Goal: Information Seeking & Learning: Learn about a topic

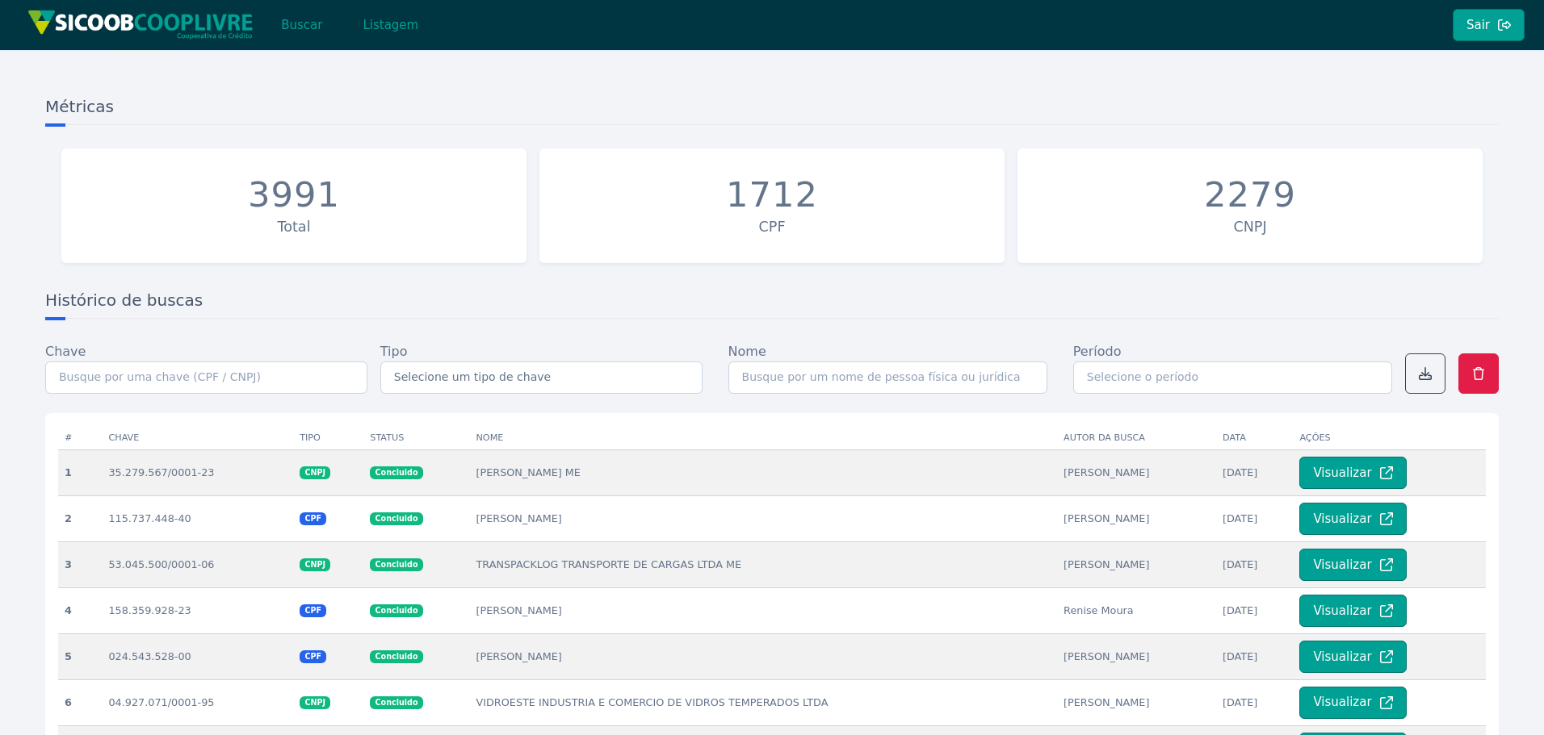
click at [307, 41] on div "Buscar Listagem" at bounding box center [228, 25] width 419 height 50
click at [306, 34] on button "Buscar" at bounding box center [301, 25] width 69 height 32
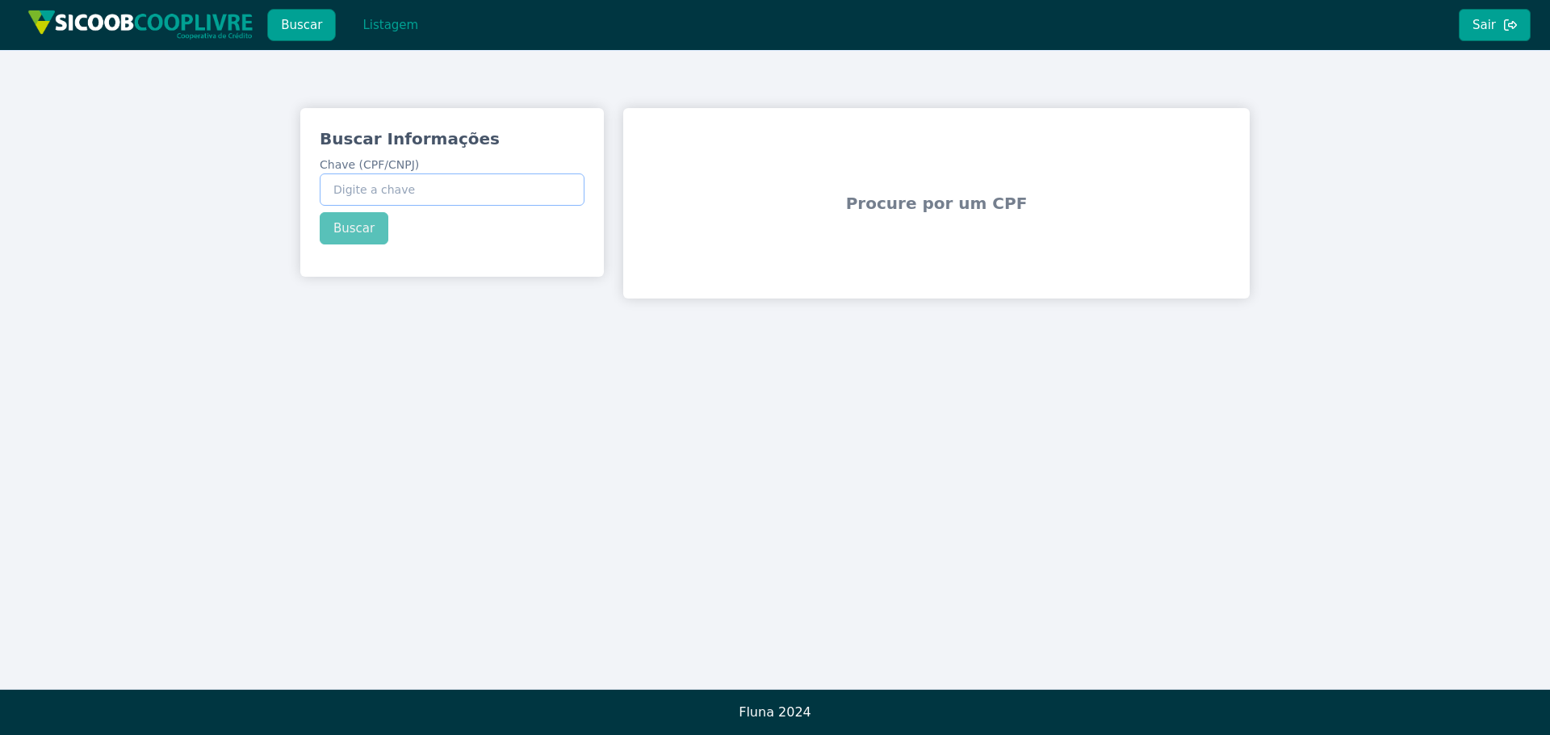
click at [462, 193] on input "Chave (CPF/CNPJ)" at bounding box center [452, 190] width 265 height 32
paste input "30.553.045/0001-54"
type input "30.553.045/0001-54"
click at [362, 233] on button "Buscar" at bounding box center [354, 228] width 69 height 32
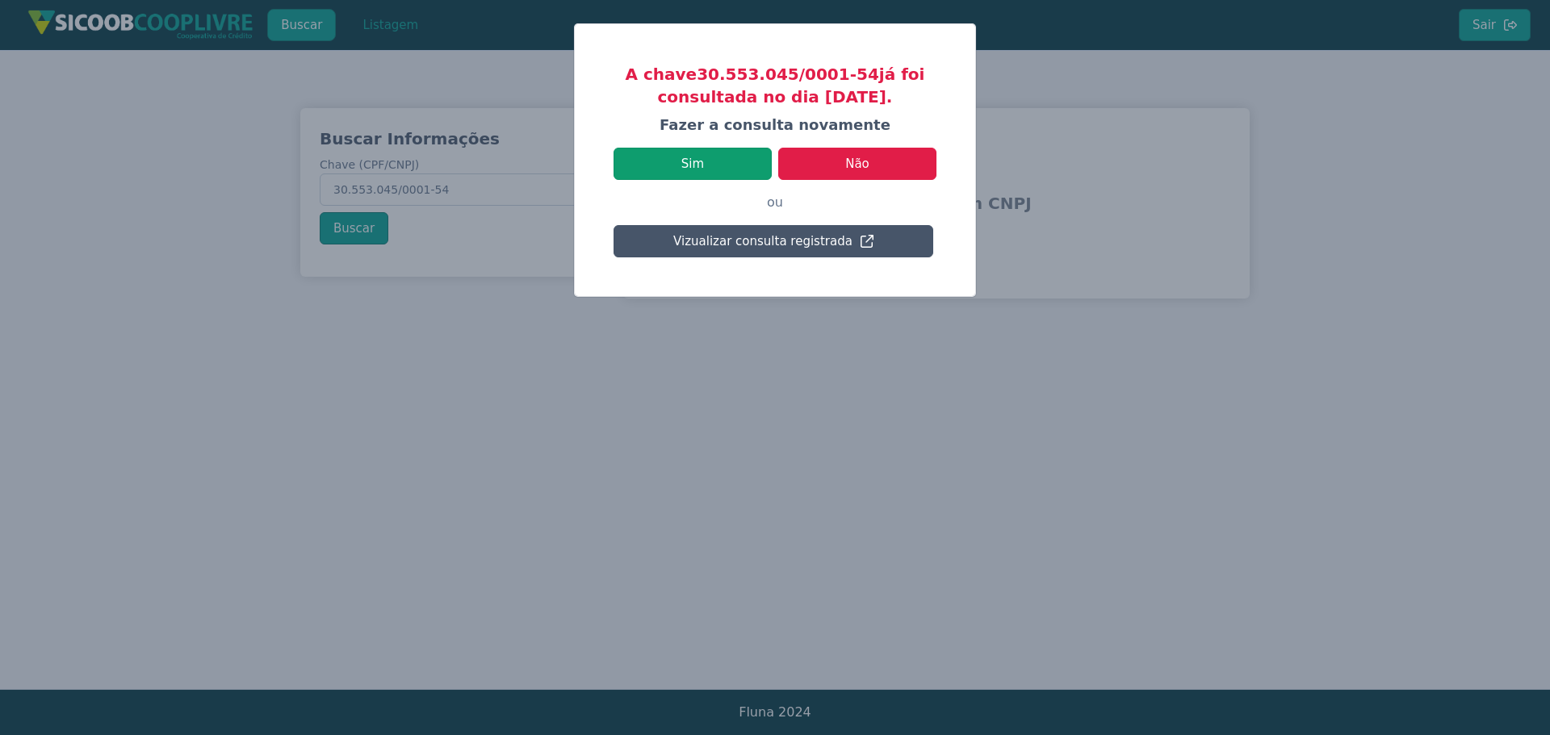
click at [716, 171] on button "Sim" at bounding box center [693, 164] width 158 height 32
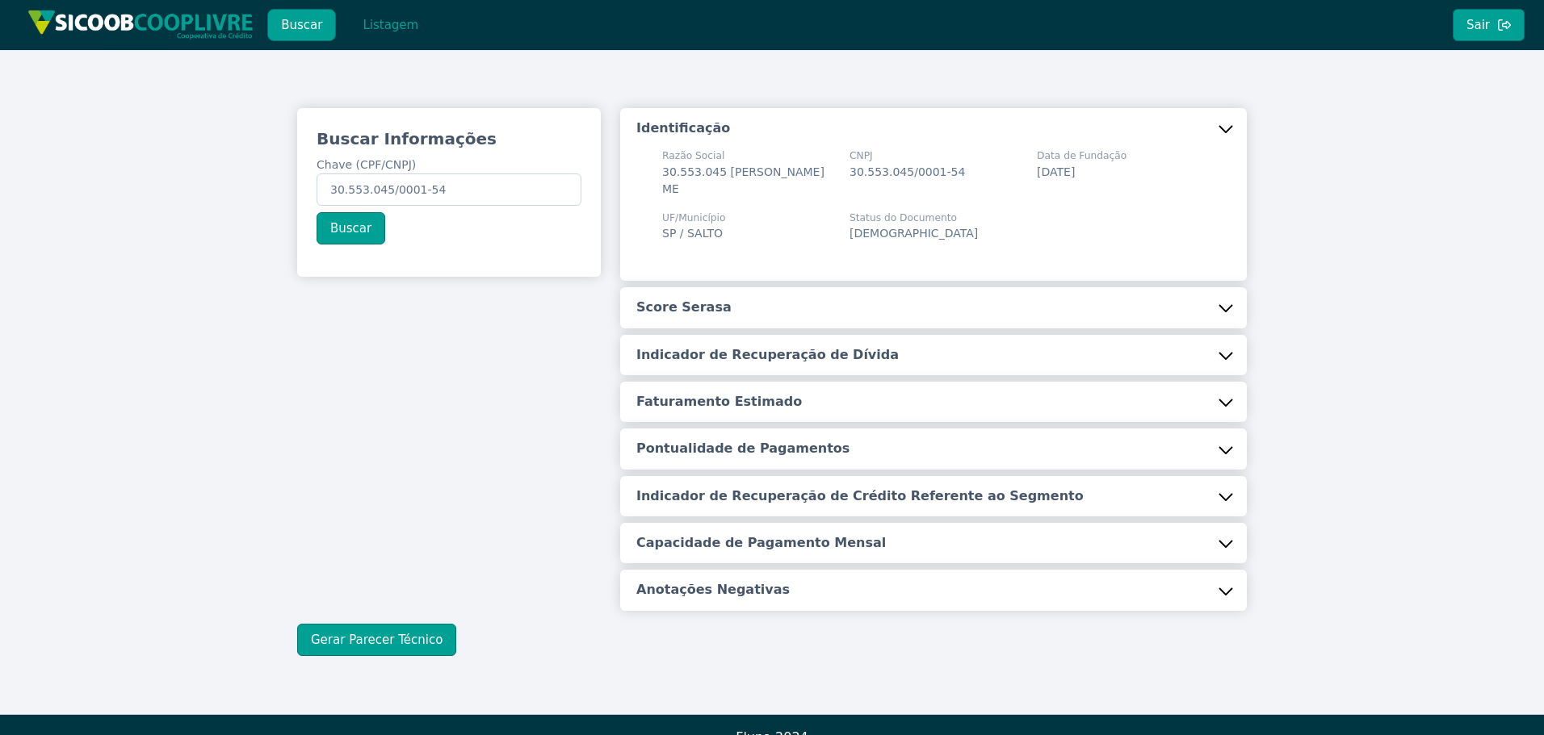
click at [743, 308] on button "Score Serasa" at bounding box center [933, 307] width 627 height 40
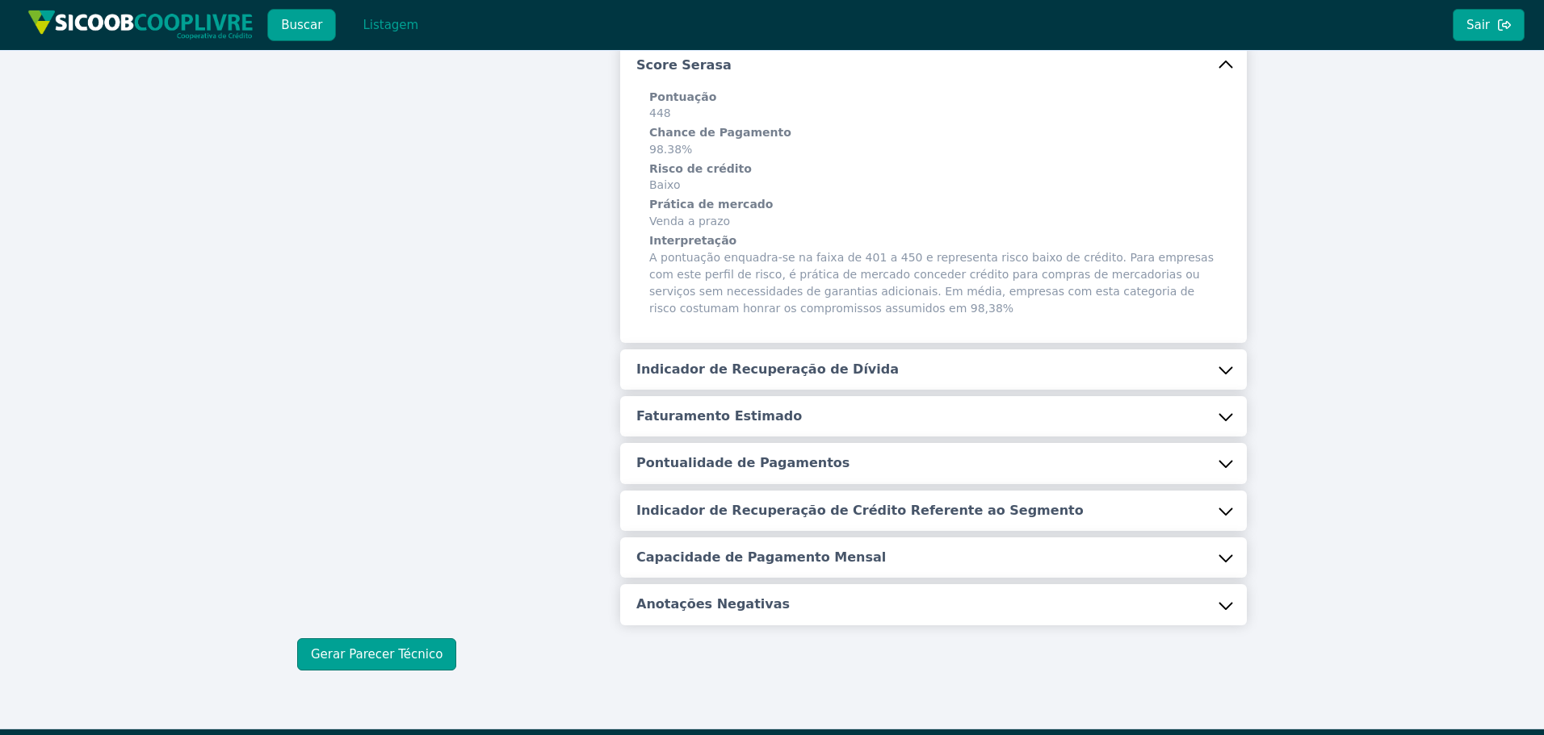
click at [727, 368] on h5 "Indicador de Recuperação de Dívida" at bounding box center [767, 370] width 262 height 18
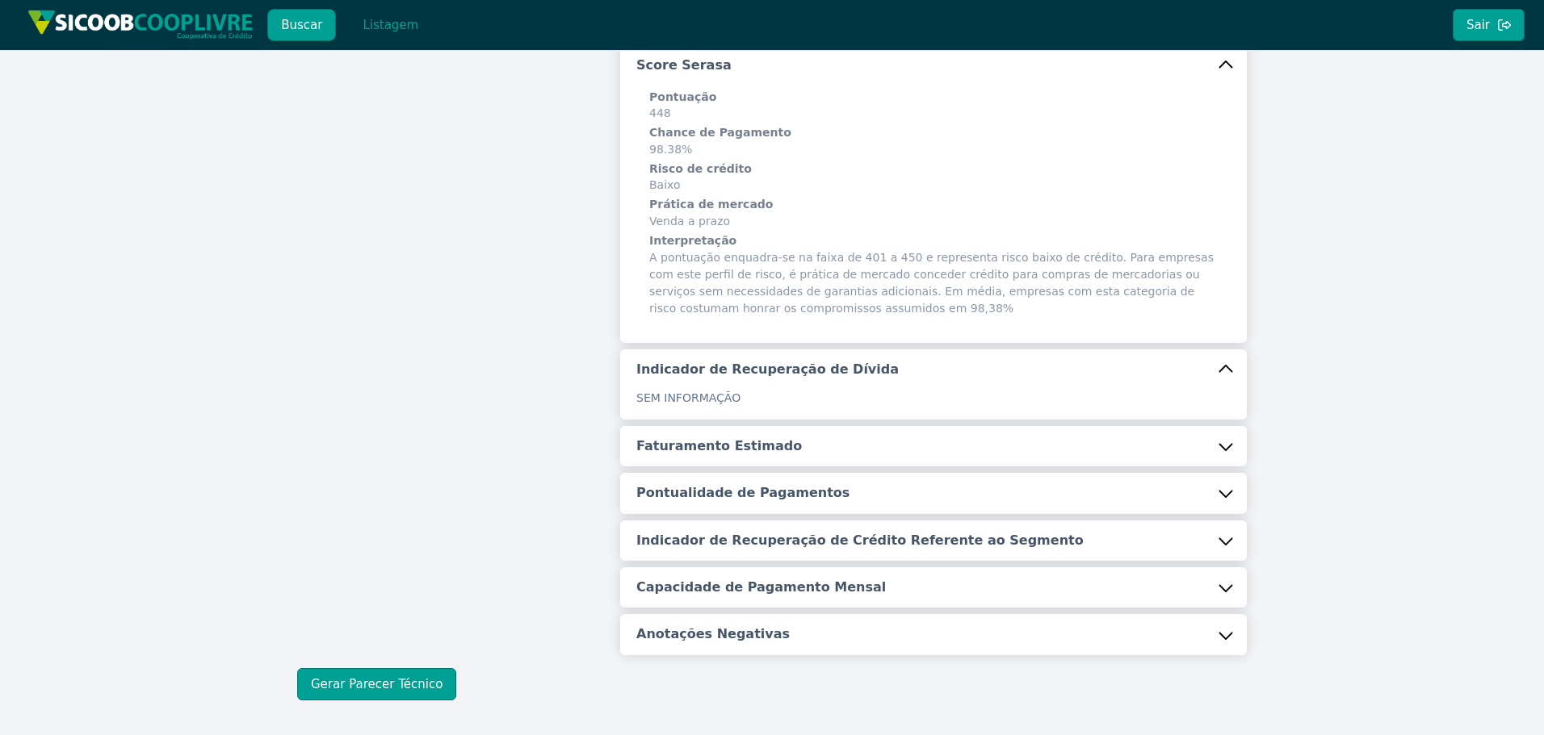
scroll to position [312, 0]
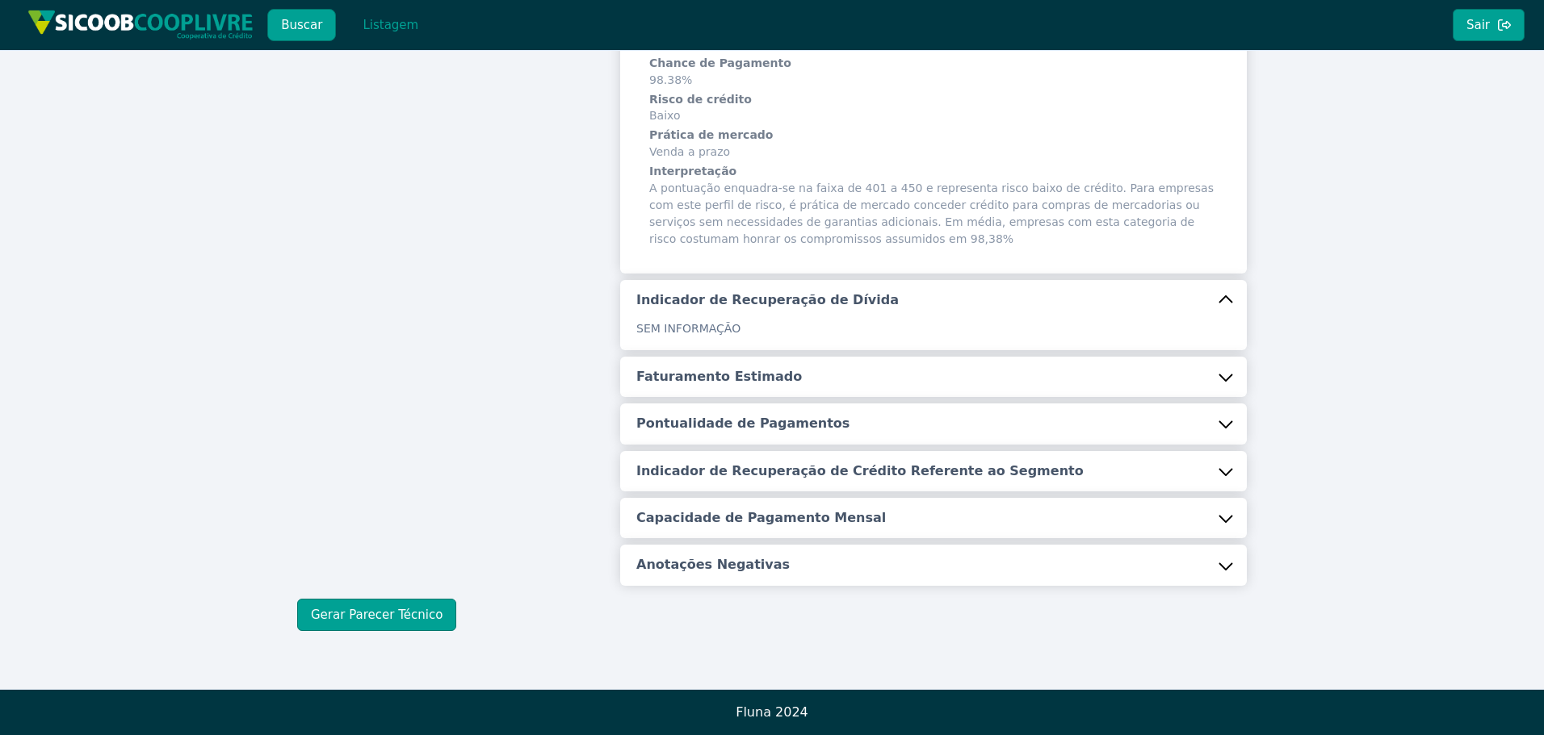
click at [727, 368] on h5 "Faturamento Estimado" at bounding box center [719, 377] width 166 height 18
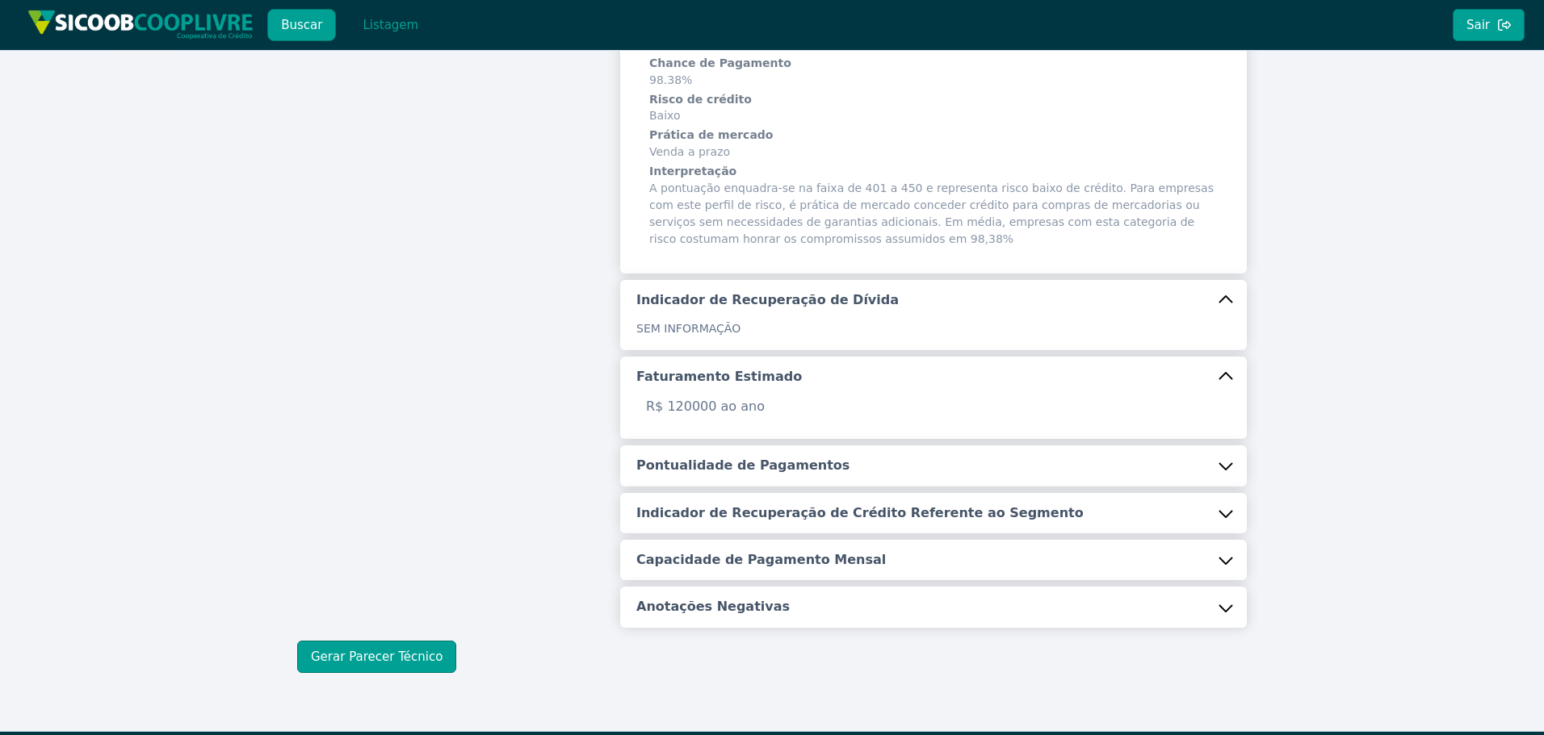
drag, startPoint x: 730, startPoint y: 454, endPoint x: 735, endPoint y: 471, distance: 18.4
click at [731, 454] on button "Pontualidade de Pagamentos" at bounding box center [933, 466] width 627 height 40
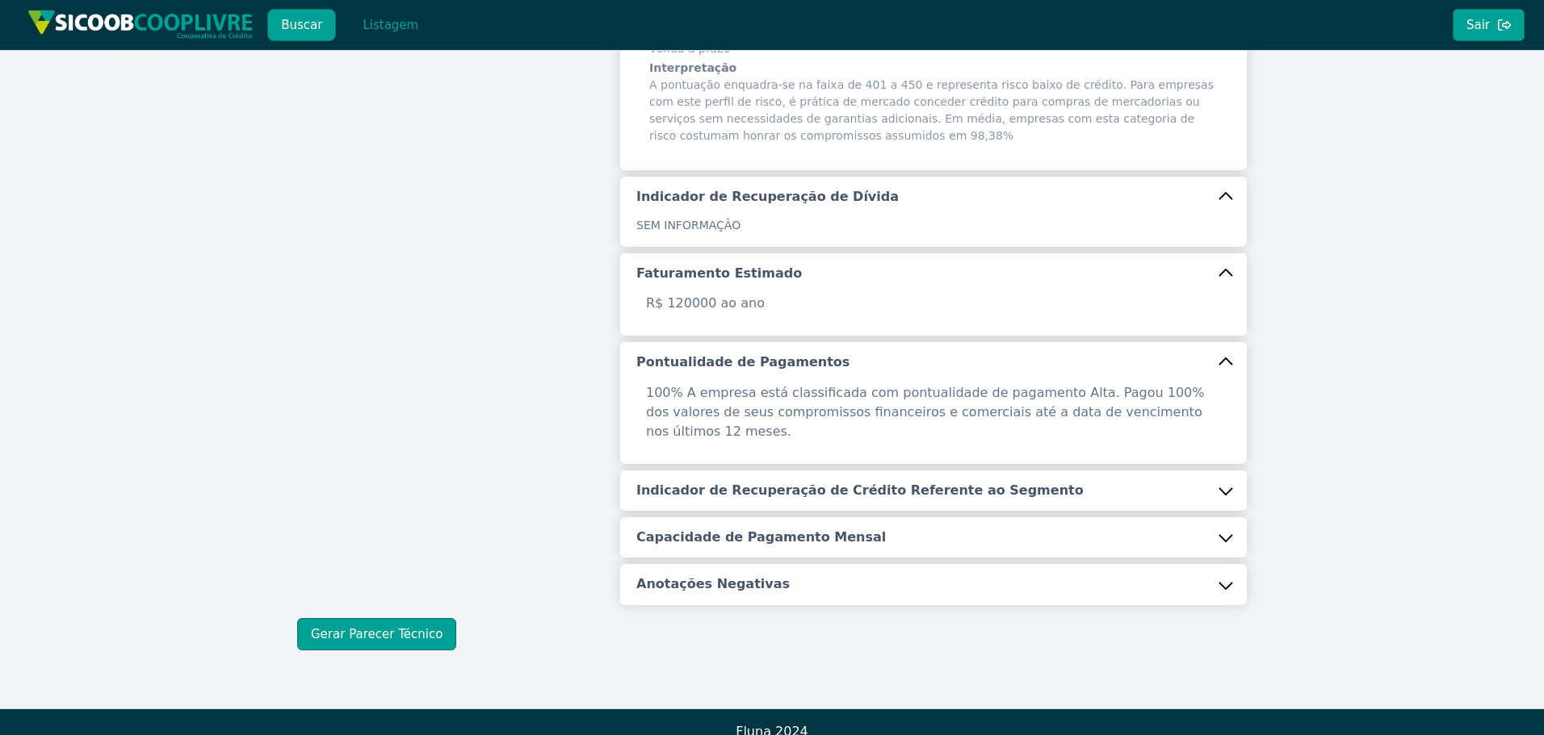
click at [735, 482] on h5 "Indicador de Recuperação de Crédito Referente ao Segmento" at bounding box center [859, 491] width 447 height 18
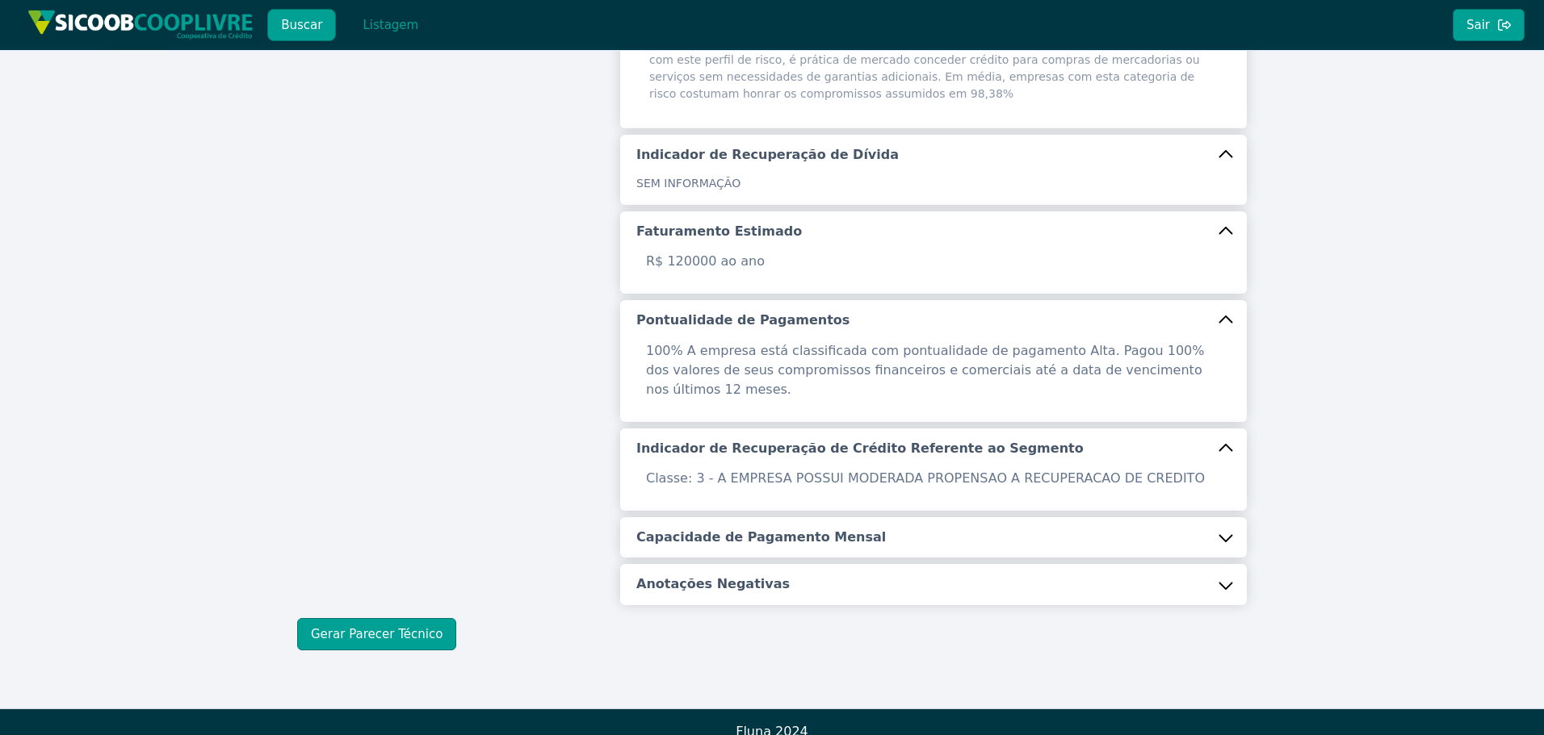
click at [737, 529] on h5 "Capacidade de Pagamento Mensal" at bounding box center [760, 538] width 249 height 18
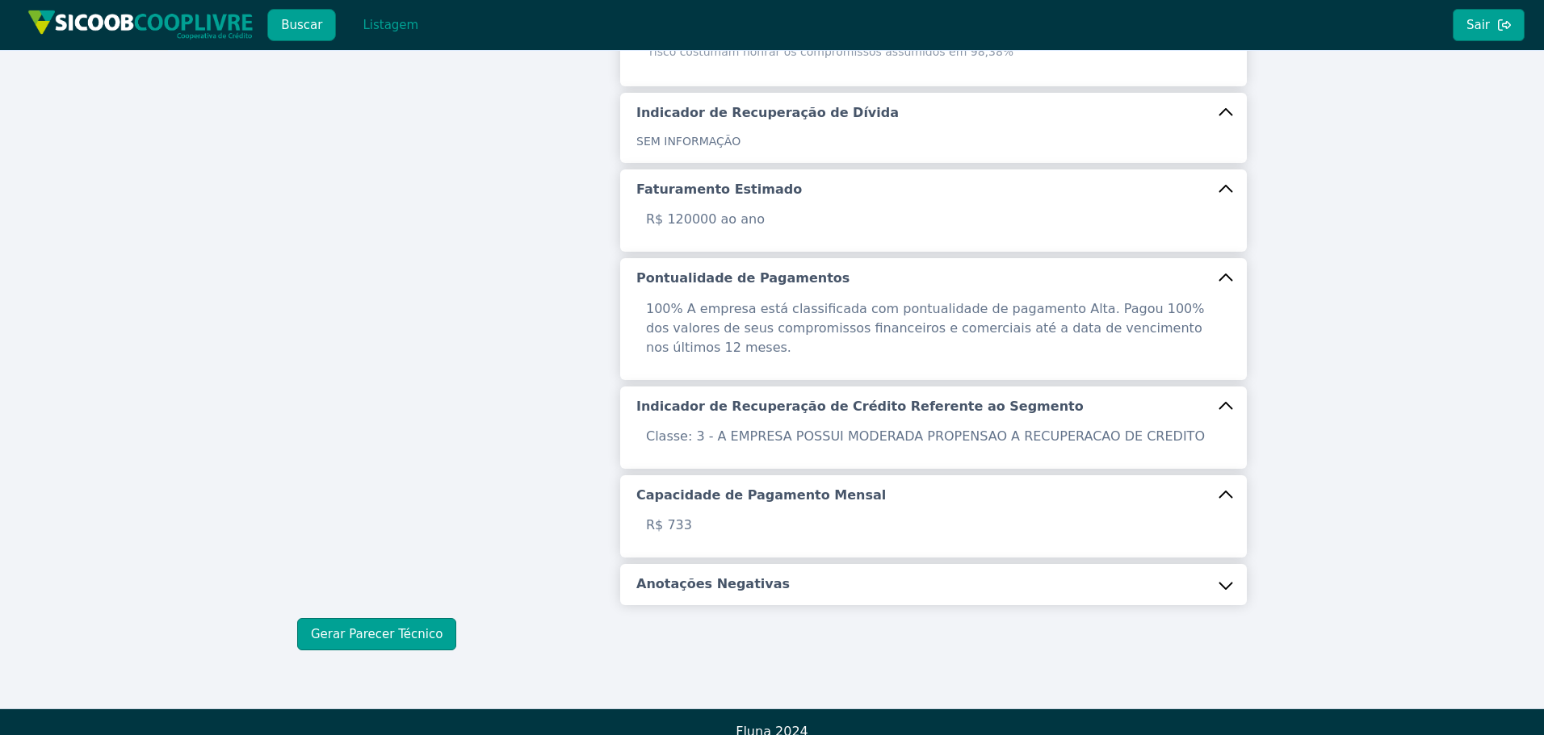
click at [730, 576] on h5 "Anotações Negativas" at bounding box center [712, 585] width 153 height 18
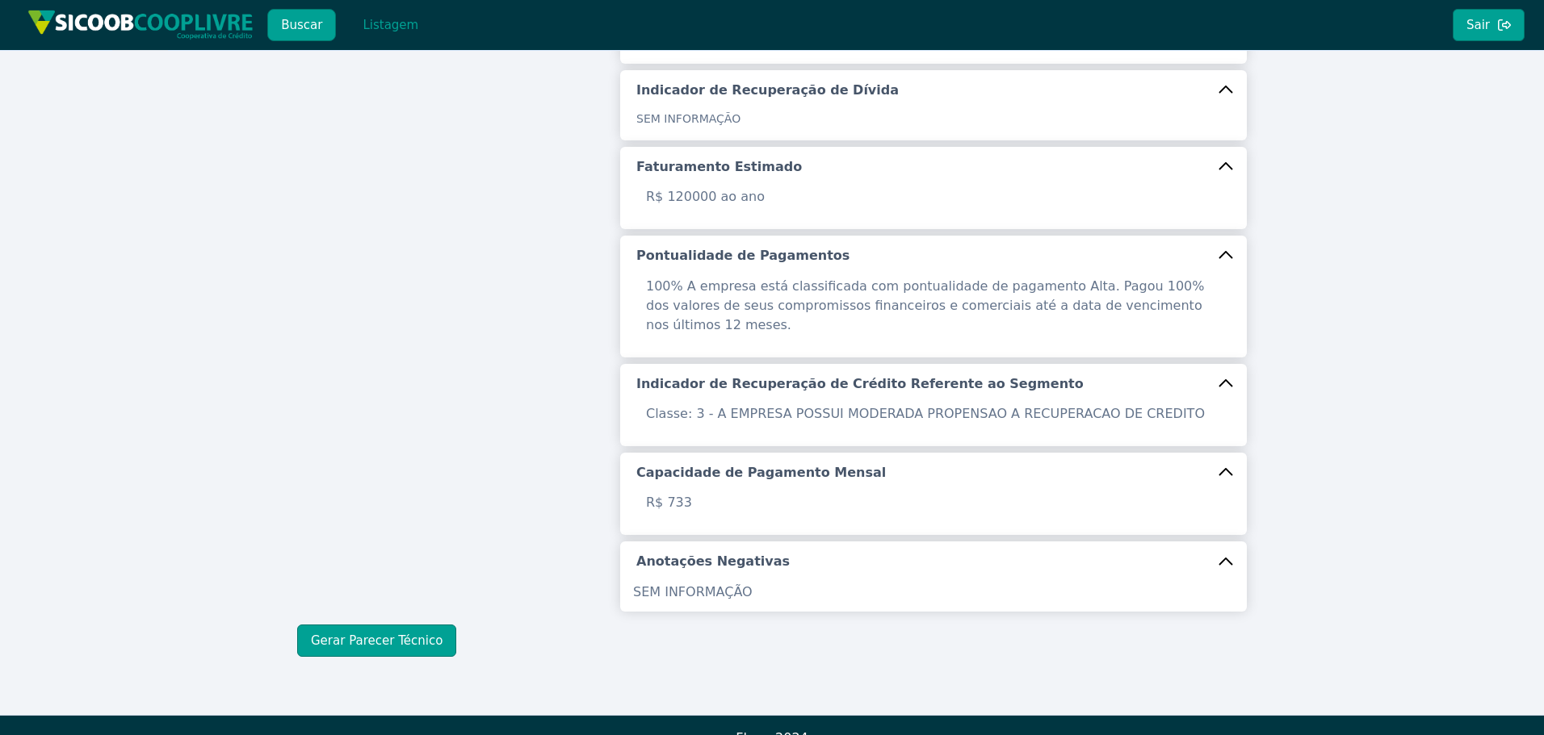
scroll to position [528, 0]
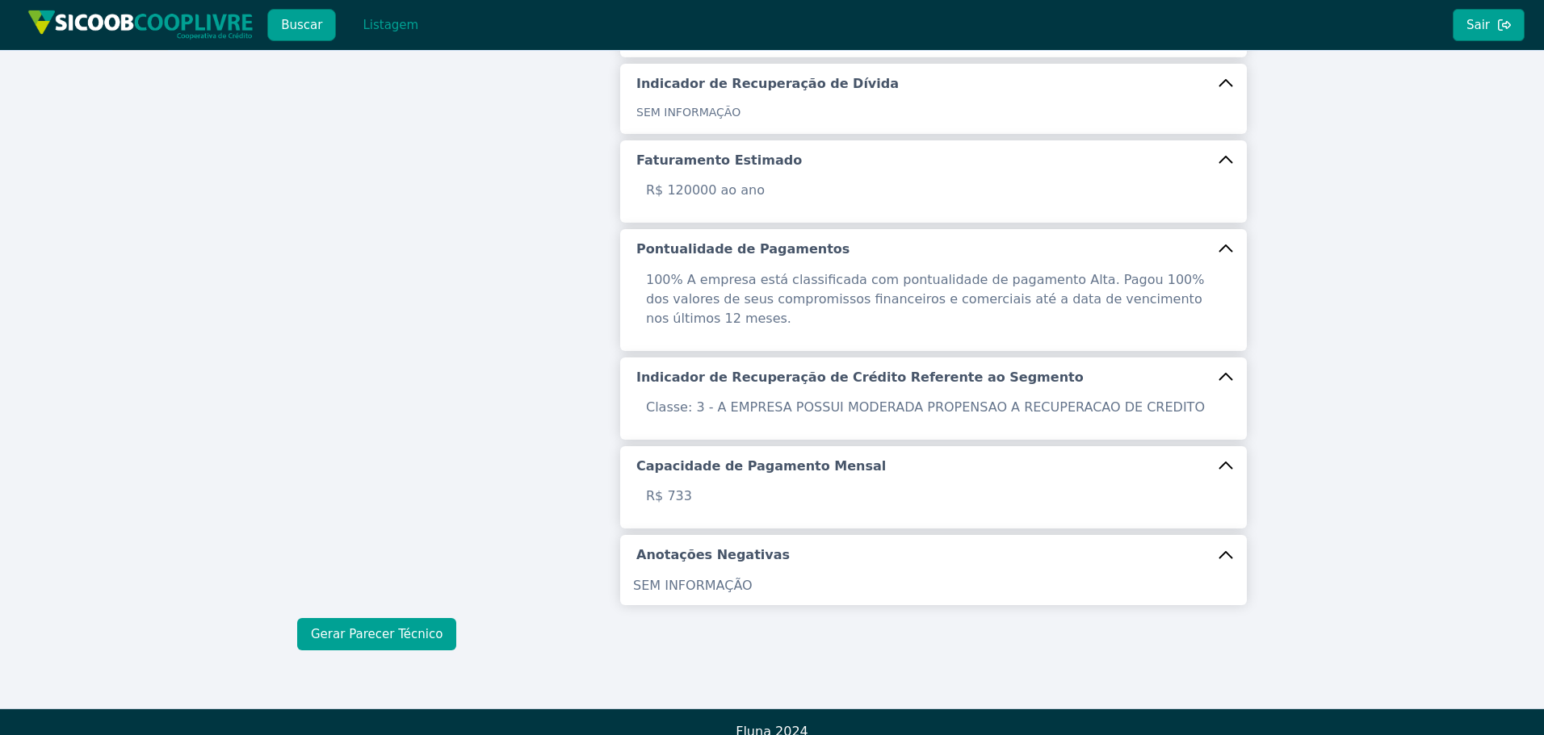
click at [417, 622] on button "Gerar Parecer Técnico" at bounding box center [376, 634] width 159 height 32
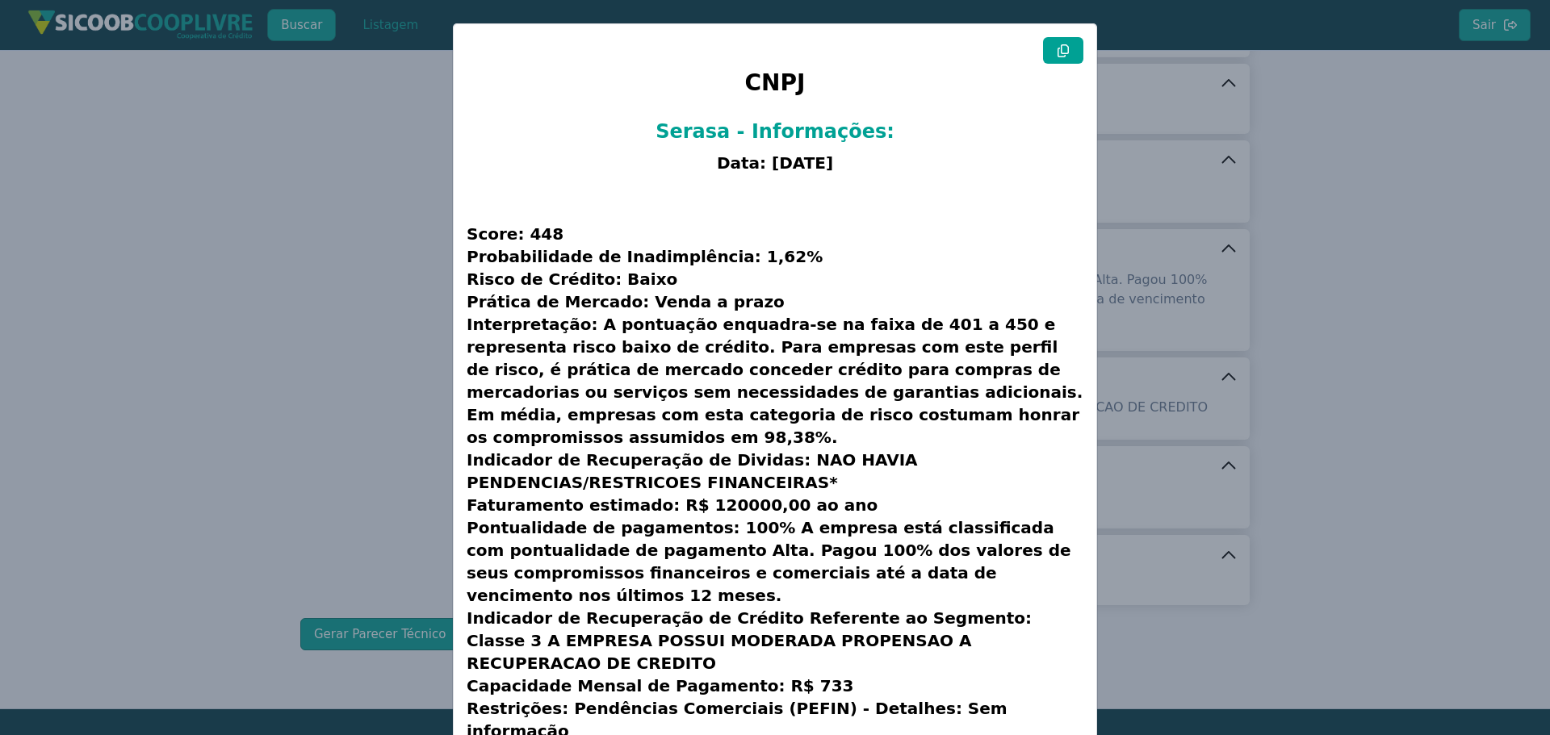
click at [1057, 55] on icon at bounding box center [1063, 50] width 13 height 13
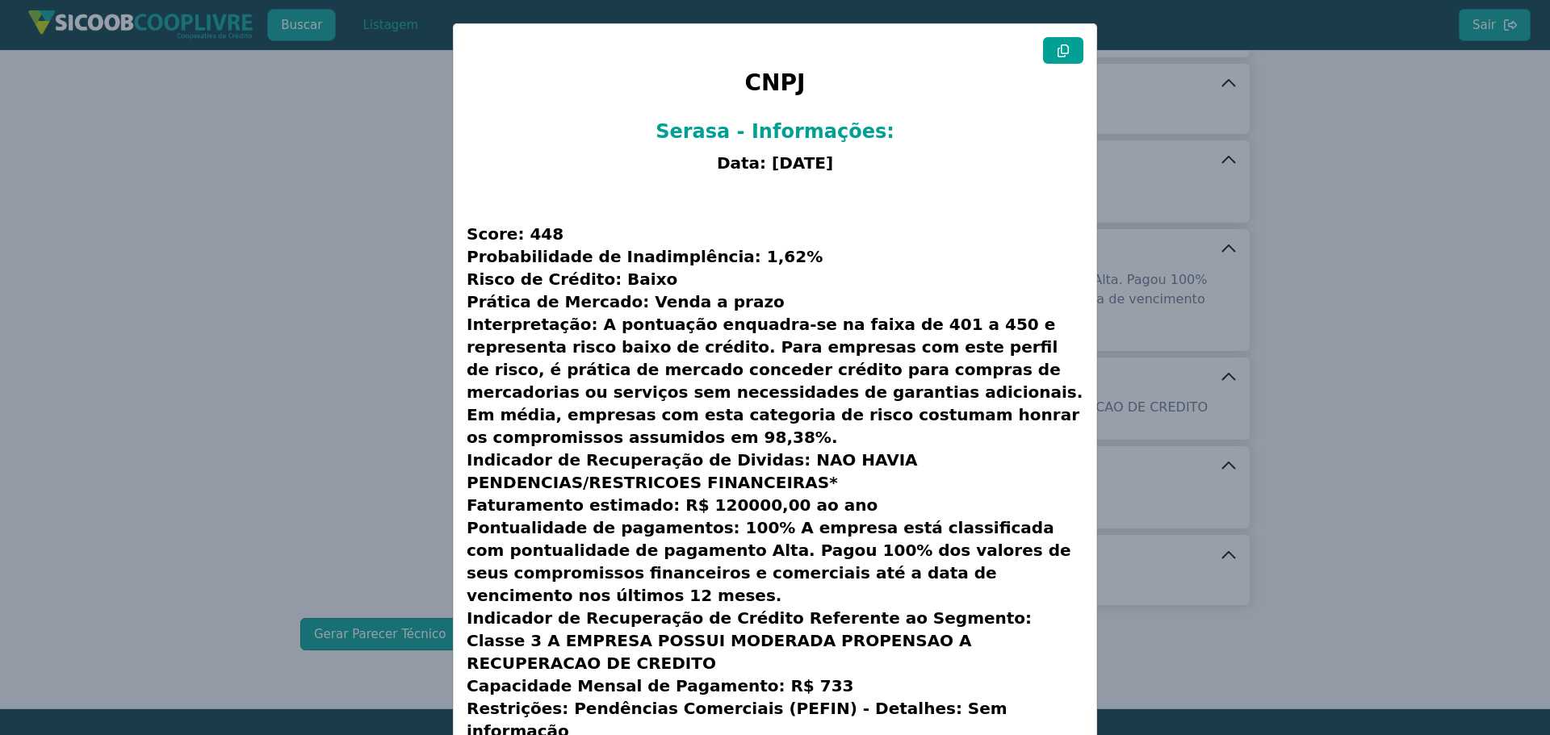
click at [1057, 55] on icon at bounding box center [1063, 50] width 13 height 13
click at [241, 194] on modal-container "CNPJ Serasa - Informações: Data: [DATE] Score: 448 Probabilidade de Inadimplênc…" at bounding box center [775, 367] width 1550 height 735
